Goal: Information Seeking & Learning: Learn about a topic

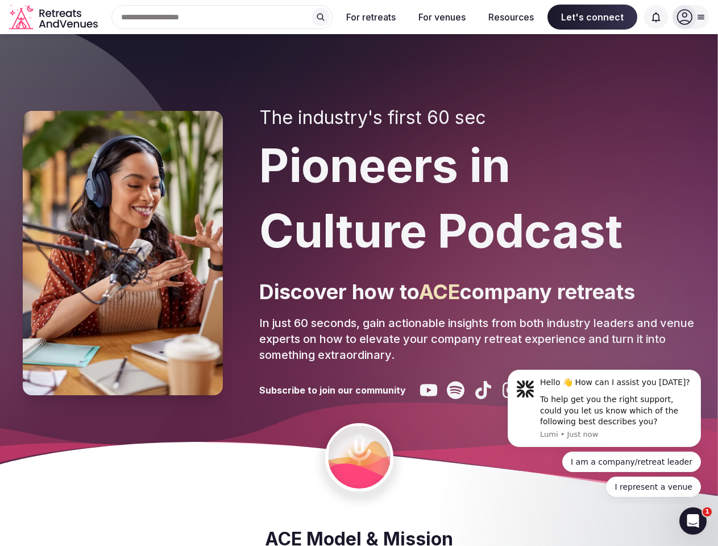
click at [359, 273] on div "The industry's first 60 sec Pioneers in Culture Podcast Discover how to ACE com…" at bounding box center [477, 253] width 436 height 292
click at [222, 17] on div "Search Popular Destinations [GEOGRAPHIC_DATA], [GEOGRAPHIC_DATA] [GEOGRAPHIC_DA…" at bounding box center [217, 17] width 230 height 24
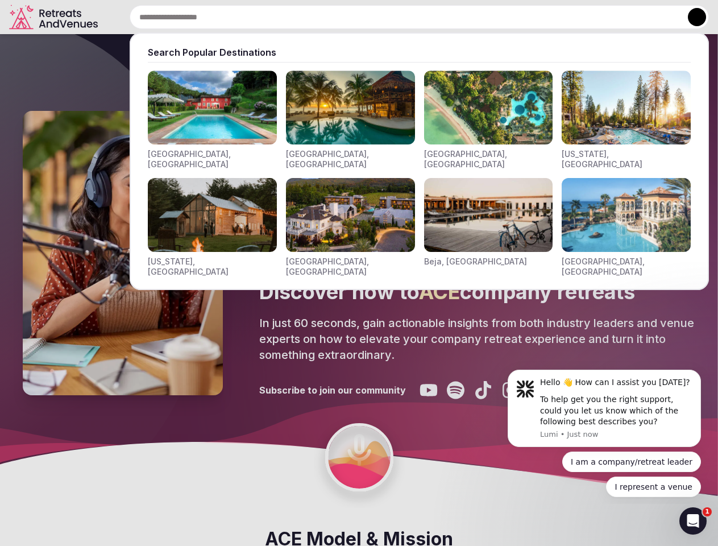
click at [321, 17] on input "text" at bounding box center [419, 17] width 579 height 24
click at [371, 17] on input "text" at bounding box center [419, 17] width 579 height 24
click at [442, 17] on input "text" at bounding box center [419, 17] width 579 height 24
click at [511, 17] on input "text" at bounding box center [419, 17] width 579 height 24
click at [592, 17] on input "text" at bounding box center [419, 17] width 579 height 24
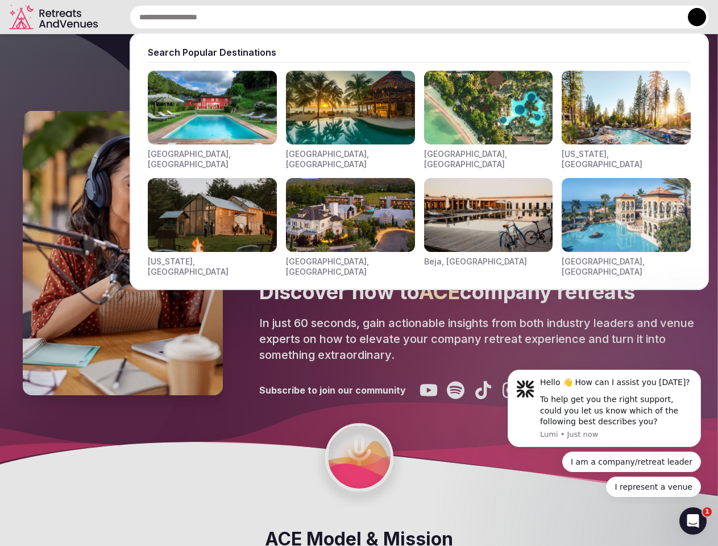
click at [656, 17] on input "text" at bounding box center [419, 17] width 579 height 24
click at [691, 17] on button at bounding box center [697, 17] width 18 height 18
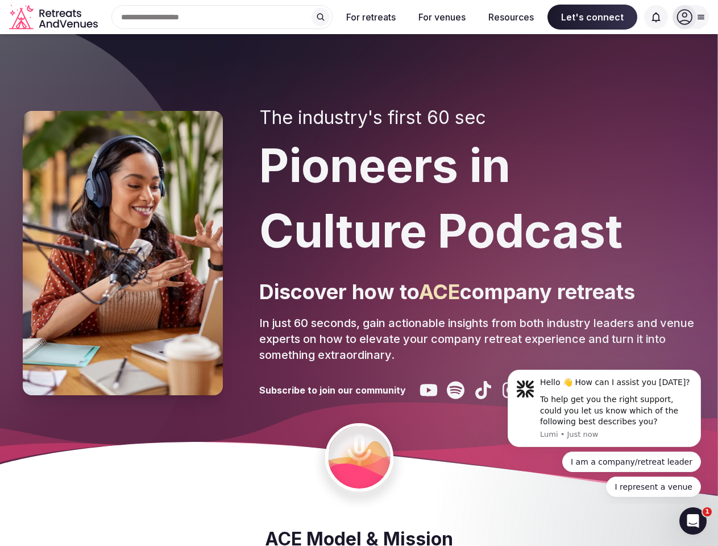
click at [604, 408] on div "To help get you the right support, could you let us know which of the following…" at bounding box center [616, 411] width 152 height 34
